Goal: Transaction & Acquisition: Book appointment/travel/reservation

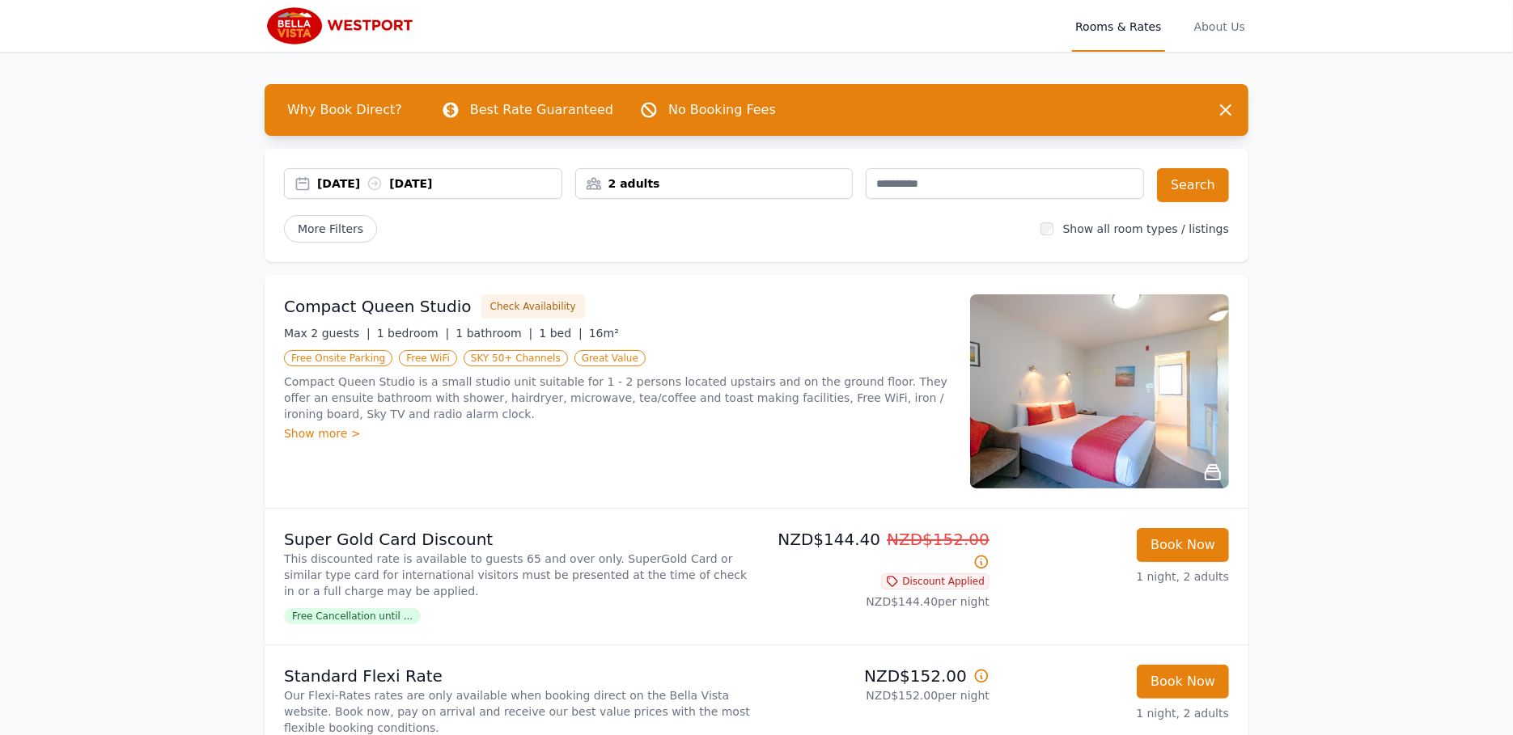
click at [333, 178] on div "[DATE] [DATE]" at bounding box center [439, 184] width 244 height 16
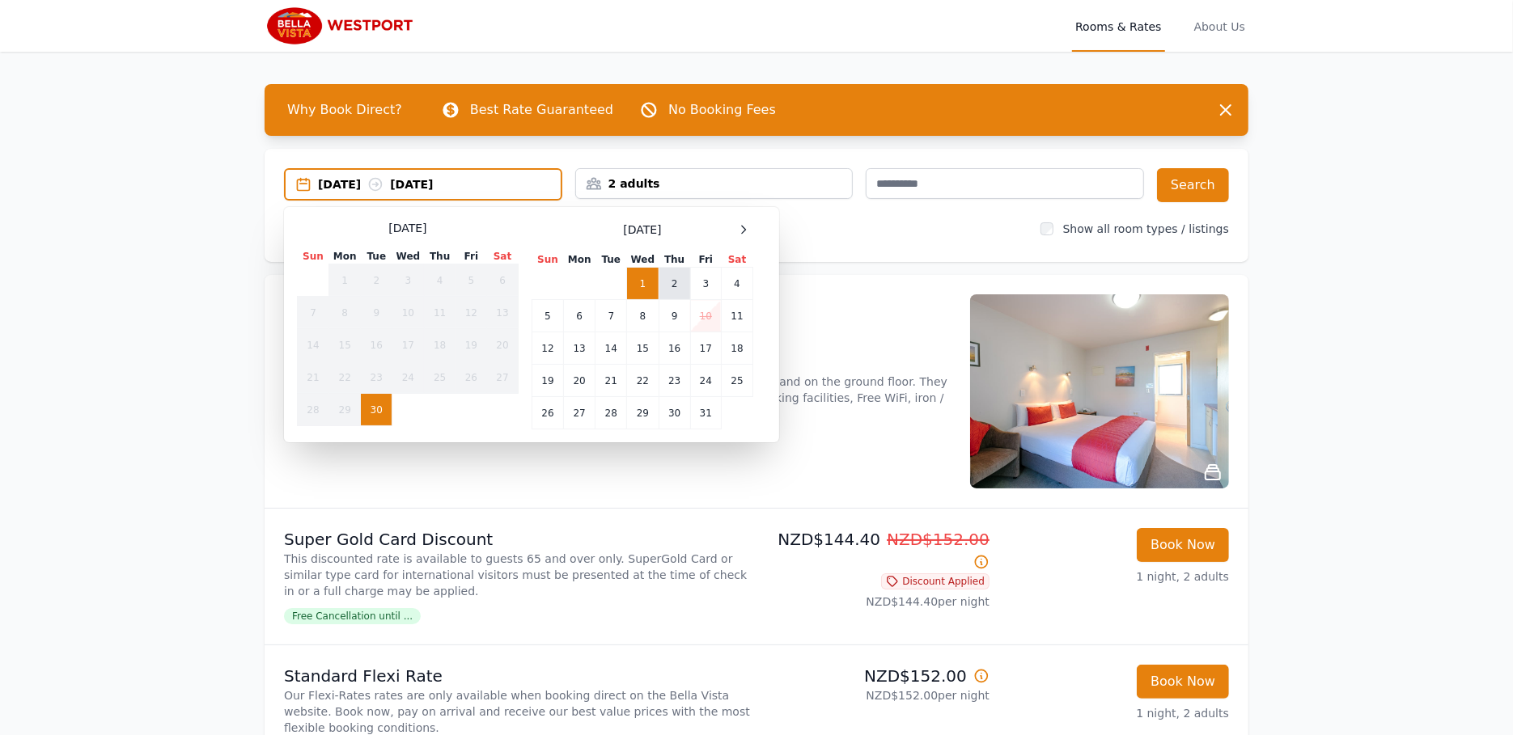
click at [676, 277] on td "2" at bounding box center [674, 284] width 32 height 32
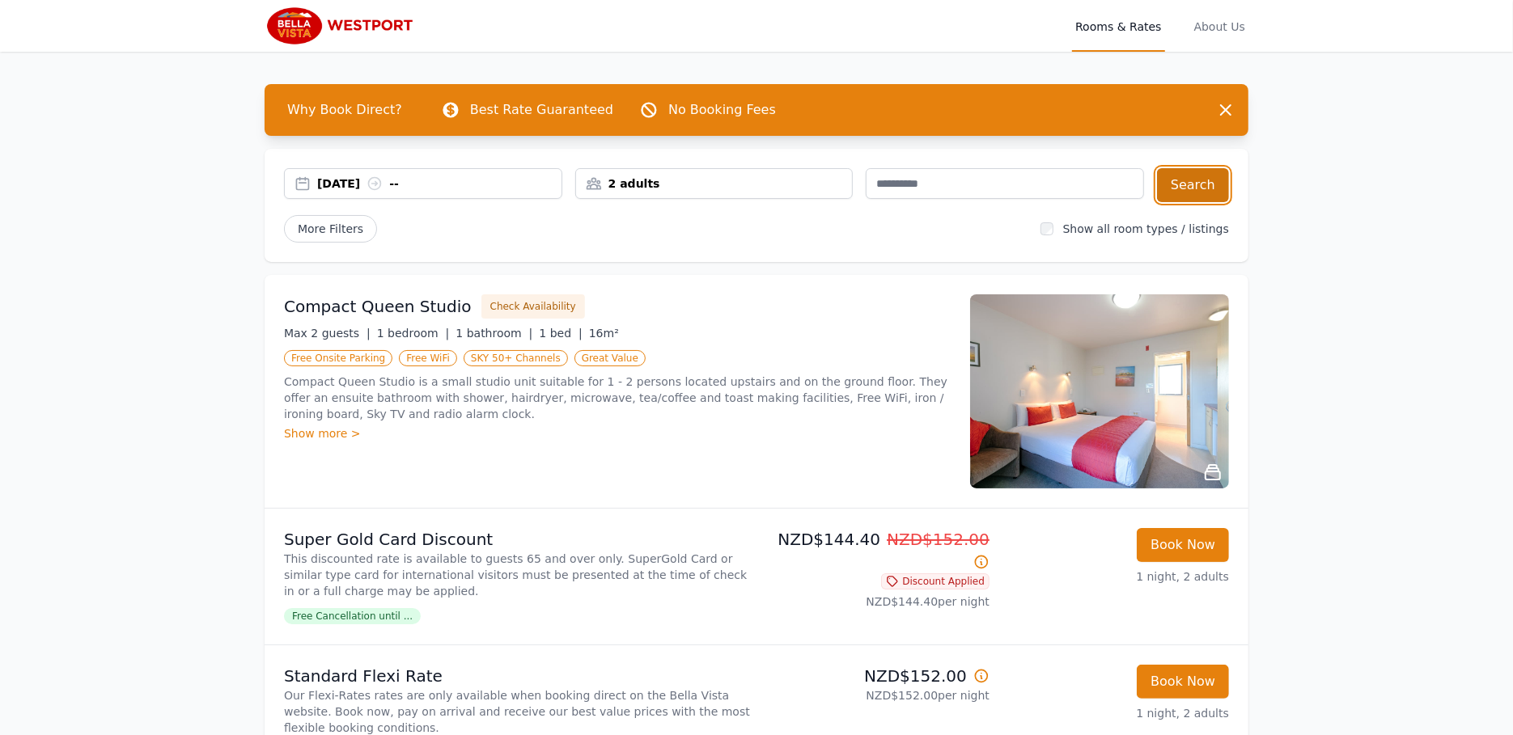
click at [1187, 180] on button "Search" at bounding box center [1193, 185] width 72 height 34
click at [351, 180] on div "[DATE] [DATE]" at bounding box center [439, 184] width 244 height 16
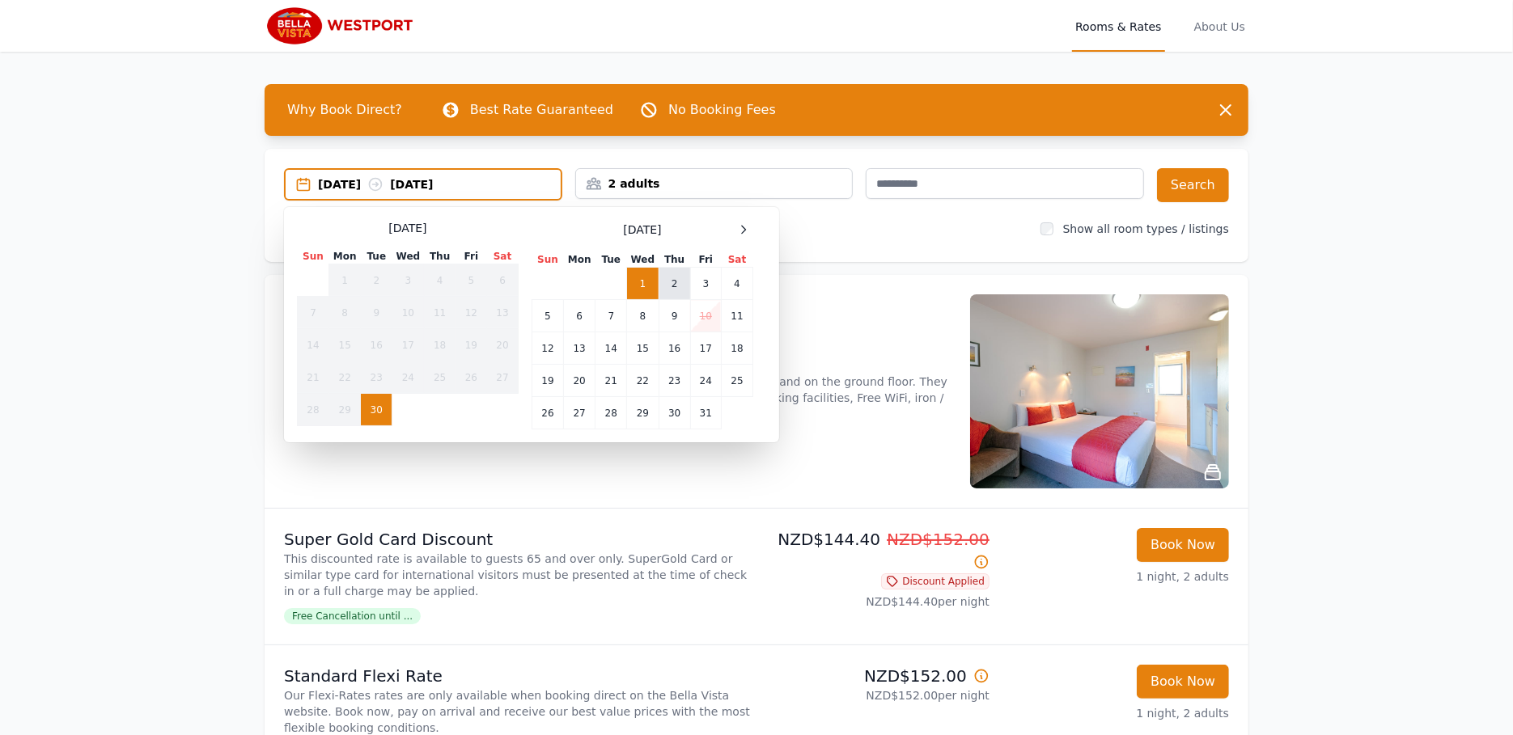
click at [671, 277] on td "2" at bounding box center [674, 284] width 32 height 32
click at [698, 276] on td "3" at bounding box center [705, 284] width 31 height 32
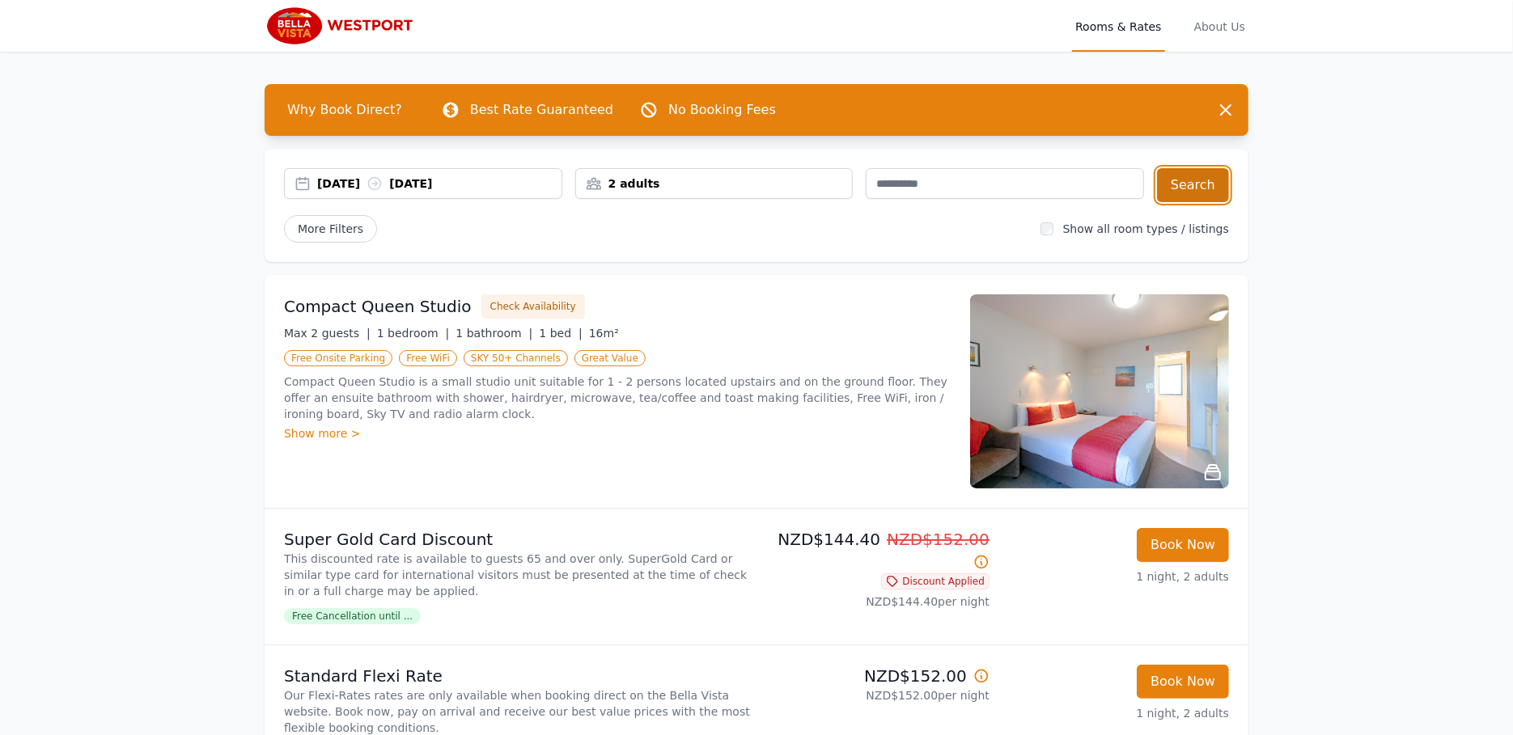
click at [1199, 180] on button "Search" at bounding box center [1193, 185] width 72 height 34
